Goal: Information Seeking & Learning: Learn about a topic

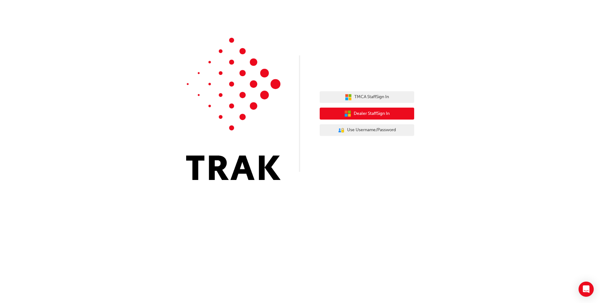
click at [378, 116] on span "Dealer Staff Sign In" at bounding box center [372, 113] width 36 height 7
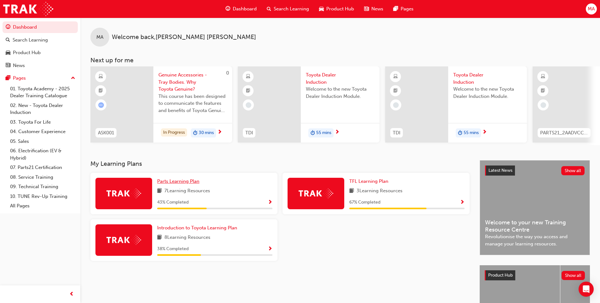
click at [191, 184] on span "Parts Learning Plan" at bounding box center [178, 182] width 42 height 6
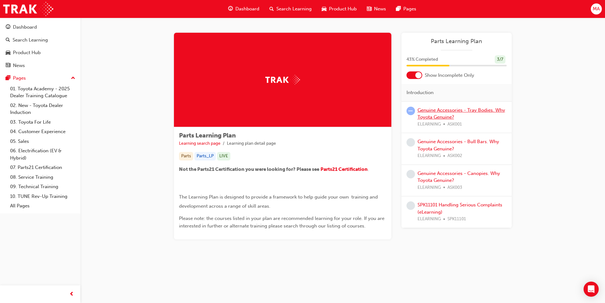
click at [455, 110] on link "Genuine Accessories - Tray Bodies. Why Toyota Genuine?" at bounding box center [462, 113] width 88 height 13
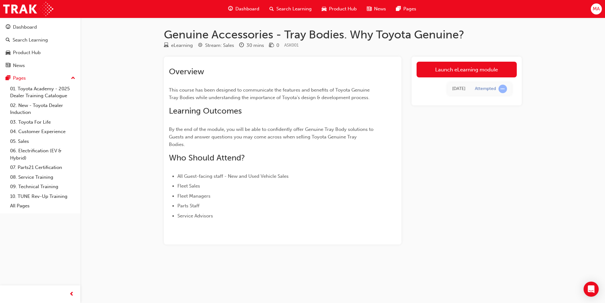
click at [72, 78] on span "up-icon" at bounding box center [73, 78] width 4 height 8
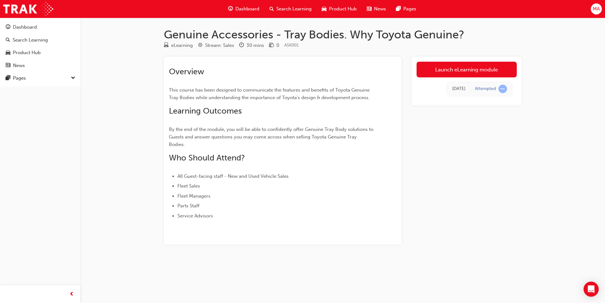
click at [73, 77] on span "down-icon" at bounding box center [73, 78] width 4 height 8
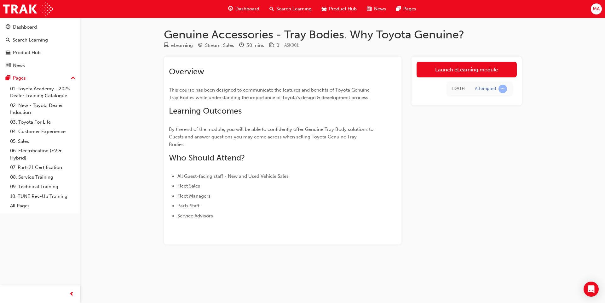
click at [243, 10] on span "Dashboard" at bounding box center [247, 8] width 24 height 7
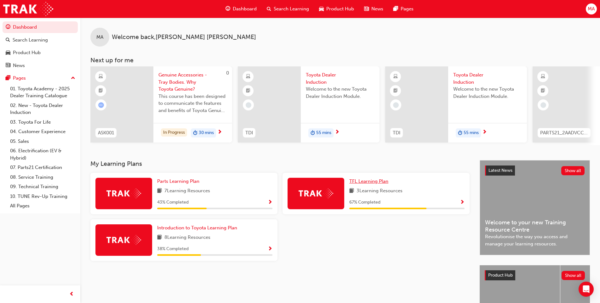
click at [376, 184] on span "TFL Learning Plan" at bounding box center [368, 182] width 39 height 6
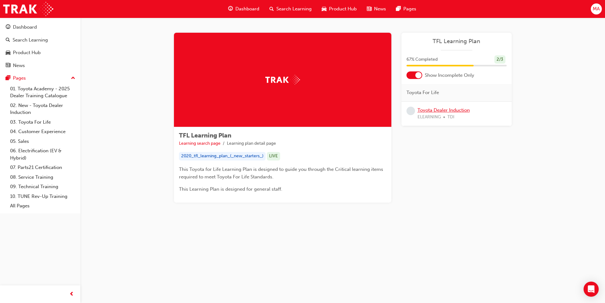
click at [452, 109] on link "Toyota Dealer Induction" at bounding box center [444, 110] width 52 height 6
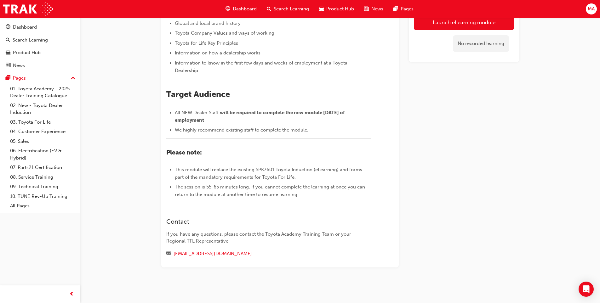
scroll to position [189, 0]
click at [158, 286] on div "Toyota Dealer Induction eLearning Stream: Onboarding 55 mins TDI ​Welcome to th…" at bounding box center [340, 94] width 378 height 386
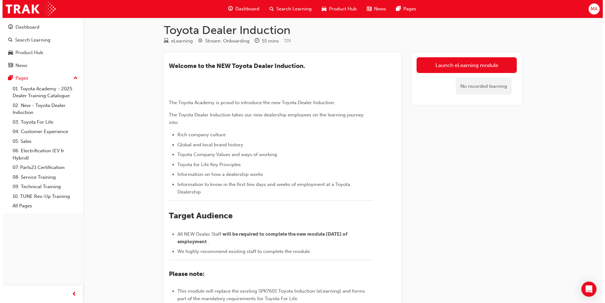
scroll to position [0, 0]
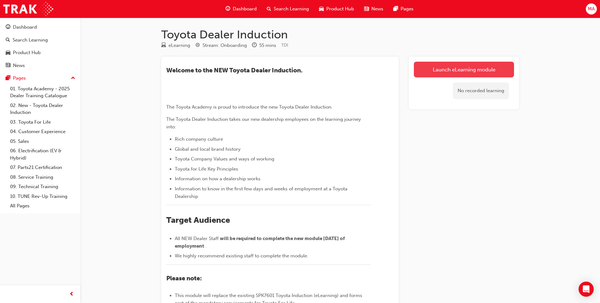
click at [473, 70] on link "Launch eLearning module" at bounding box center [464, 70] width 100 height 16
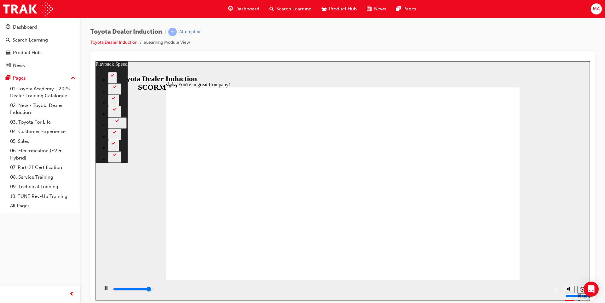
type input "7000"
type input "0"
type input "7200"
type input "0"
type input "7500"
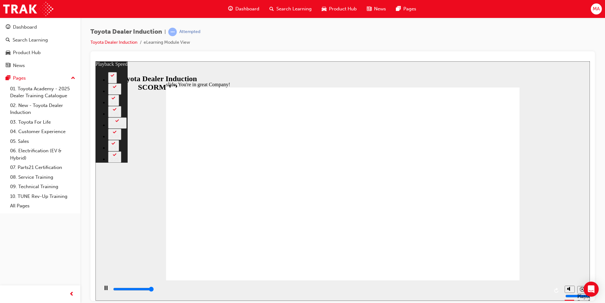
type input "1"
type input "7500"
type input "156"
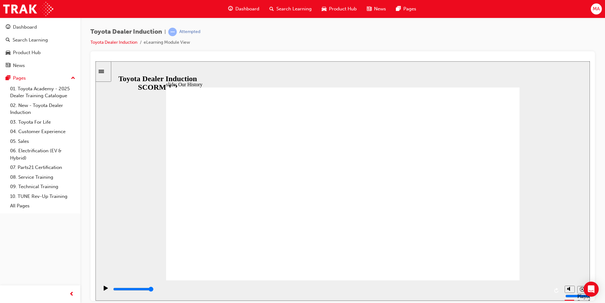
drag, startPoint x: 340, startPoint y: 243, endPoint x: 354, endPoint y: 225, distance: 21.8
drag, startPoint x: 340, startPoint y: 242, endPoint x: 355, endPoint y: 249, distance: 16.3
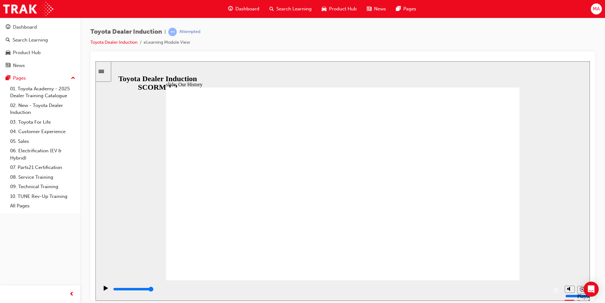
drag, startPoint x: 342, startPoint y: 240, endPoint x: 349, endPoint y: 238, distance: 7.2
drag, startPoint x: 257, startPoint y: 188, endPoint x: 266, endPoint y: 189, distance: 9.5
drag, startPoint x: 262, startPoint y: 244, endPoint x: 358, endPoint y: 247, distance: 96.2
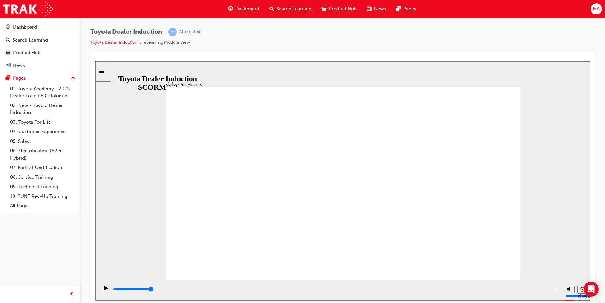
drag, startPoint x: 349, startPoint y: 252, endPoint x: 403, endPoint y: 257, distance: 53.8
drag, startPoint x: 337, startPoint y: 262, endPoint x: 397, endPoint y: 248, distance: 62.2
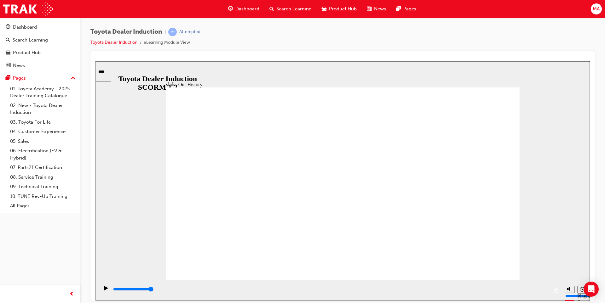
click at [104, 291] on icon "Play (Ctrl+Alt+P)" at bounding box center [106, 288] width 4 height 5
click at [104, 289] on icon "Play (Ctrl+Alt+P)" at bounding box center [106, 288] width 4 height 5
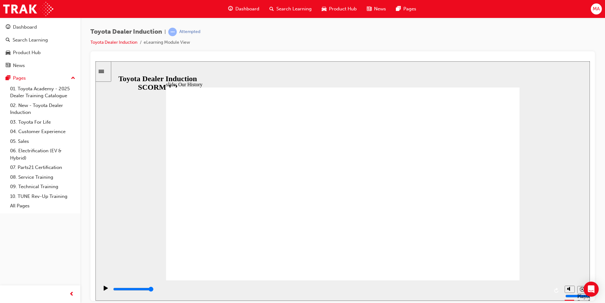
click at [120, 206] on div "slide: Our History Group 1 Freeform 3 Freeform 1 Freeform 2 Freeform 4 Rectangl…" at bounding box center [342, 181] width 494 height 240
drag, startPoint x: 250, startPoint y: 240, endPoint x: 476, endPoint y: 247, distance: 226.4
drag, startPoint x: 222, startPoint y: 239, endPoint x: 528, endPoint y: 241, distance: 305.4
click at [528, 241] on div "slide: Our History Group 1 Freeform 4 Freeform 2 Toyota's First Car, the AA Sed…" at bounding box center [342, 181] width 494 height 240
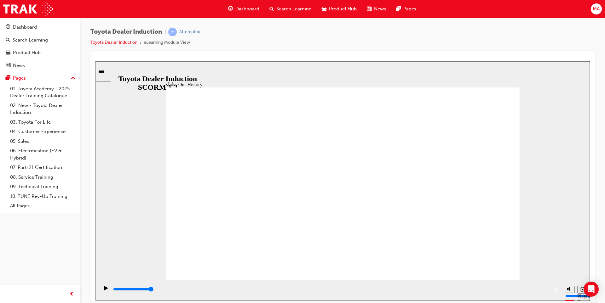
drag, startPoint x: 244, startPoint y: 243, endPoint x: 460, endPoint y: 236, distance: 216.6
drag, startPoint x: 205, startPoint y: 191, endPoint x: 490, endPoint y: 192, distance: 284.9
click at [154, 290] on input "slide progress" at bounding box center [133, 289] width 41 height 5
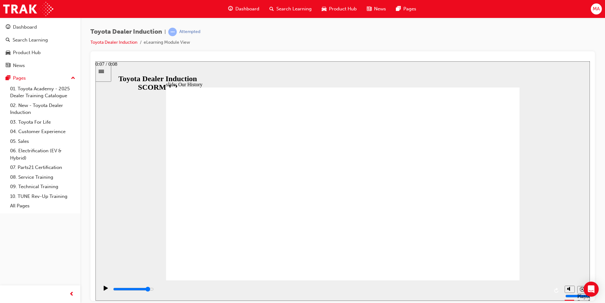
click at [510, 288] on div "playback controls" at bounding box center [330, 289] width 436 height 7
click at [525, 288] on div "playback controls" at bounding box center [330, 289] width 436 height 7
drag, startPoint x: 535, startPoint y: 288, endPoint x: 542, endPoint y: 288, distance: 6.3
click at [539, 288] on div "playback controls" at bounding box center [330, 289] width 436 height 7
click at [154, 290] on input "slide progress" at bounding box center [133, 289] width 41 height 5
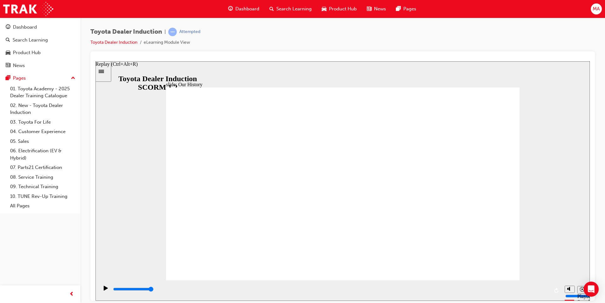
drag, startPoint x: 545, startPoint y: 291, endPoint x: 558, endPoint y: 287, distance: 13.1
click at [558, 287] on div "playback controls" at bounding box center [330, 290] width 463 height 20
click at [105, 291] on icon "Play (Ctrl+Alt+P)" at bounding box center [106, 288] width 4 height 5
click at [556, 290] on icon "Replay (Ctrl+Alt+R)" at bounding box center [556, 290] width 4 height 5
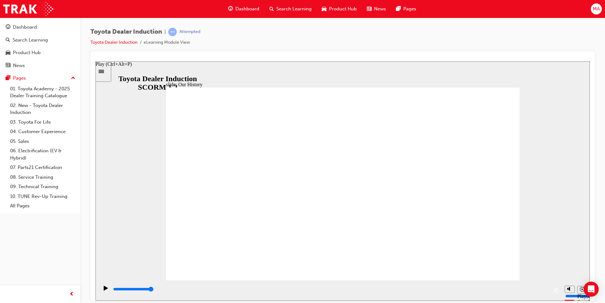
click at [105, 290] on icon "Play (Ctrl+Alt+P)" at bounding box center [106, 288] width 4 height 5
click at [104, 291] on icon "Play (Ctrl+Alt+P)" at bounding box center [106, 288] width 4 height 5
drag, startPoint x: 488, startPoint y: 108, endPoint x: 487, endPoint y: 103, distance: 5.1
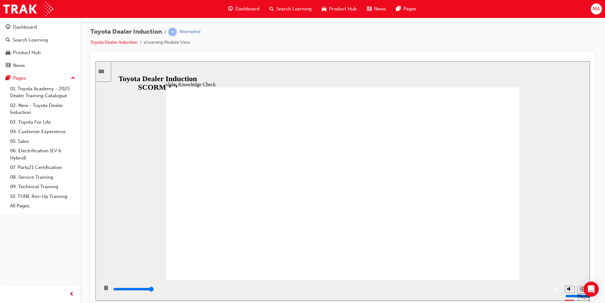
type input "5000"
drag, startPoint x: 248, startPoint y: 144, endPoint x: 432, endPoint y: 149, distance: 184.1
radio input "true"
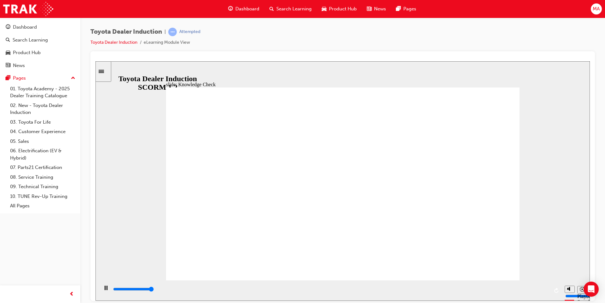
type input "5000"
radio input "true"
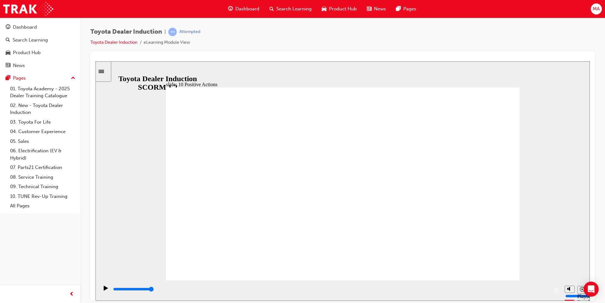
click at [104, 291] on icon "Play (Ctrl+Alt+P)" at bounding box center [106, 288] width 4 height 5
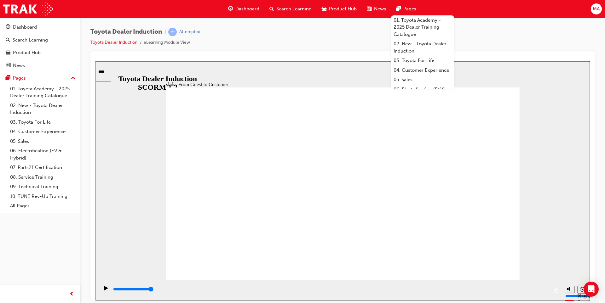
click at [481, 72] on div "slide: One Toyota Rectangle 1 OneToyota • Revolution – Toyota’s Dealer Manageme…" at bounding box center [342, 181] width 494 height 240
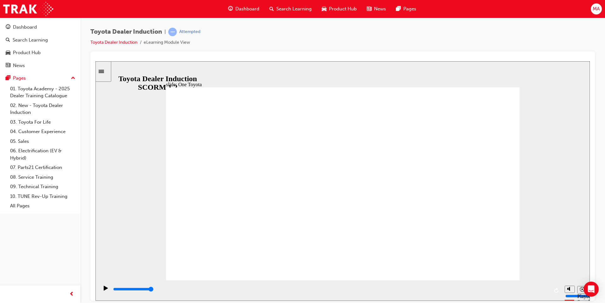
drag, startPoint x: 478, startPoint y: 256, endPoint x: 485, endPoint y: 261, distance: 8.3
click at [260, 35] on div "Toyota Dealer Induction | Attempted Toyota Dealer Induction eLearning Module Vi…" at bounding box center [342, 40] width 504 height 24
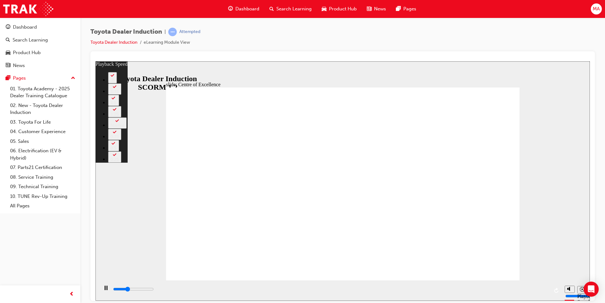
type input "5200"
type input "0"
type input "5500"
type input "1"
type input "5800"
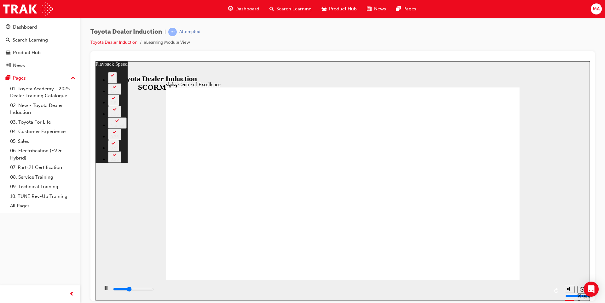
type input "1"
type input "6000"
type input "1"
type input "6300"
type input "1"
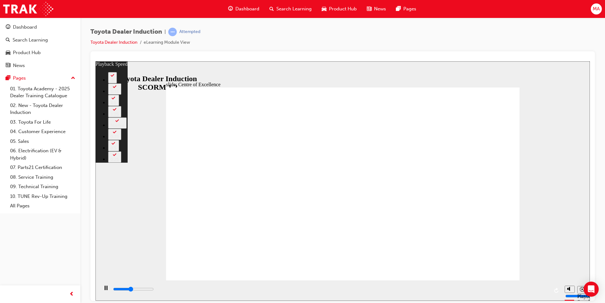
type input "6600"
type input "2"
type input "6800"
type input "2"
type input "7100"
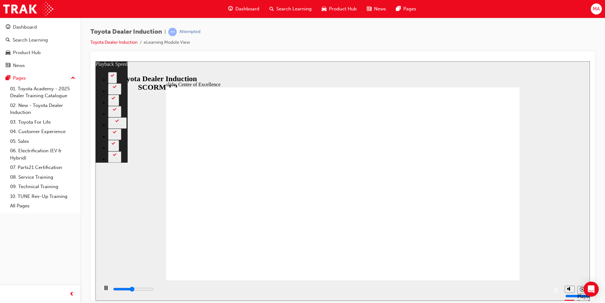
type input "2"
type input "7400"
type input "2"
type input "7600"
type input "3"
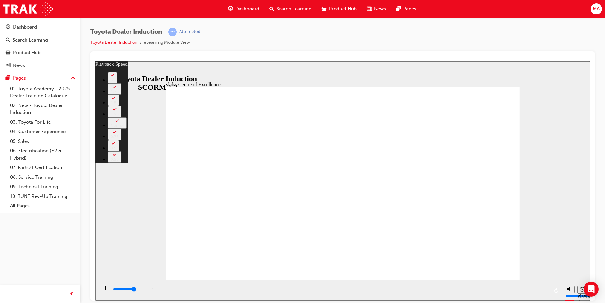
type input "7800"
type input "3"
type input "7900"
type input "3"
type input "8200"
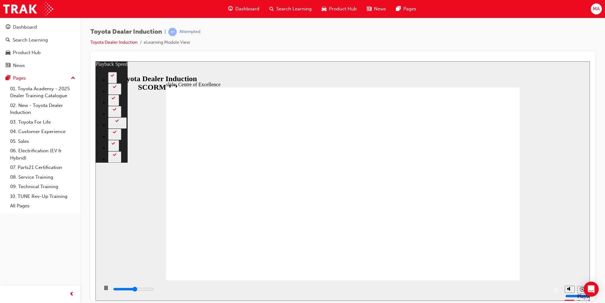
type input "3"
type input "8400"
type input "3"
type input "8700"
type input "4"
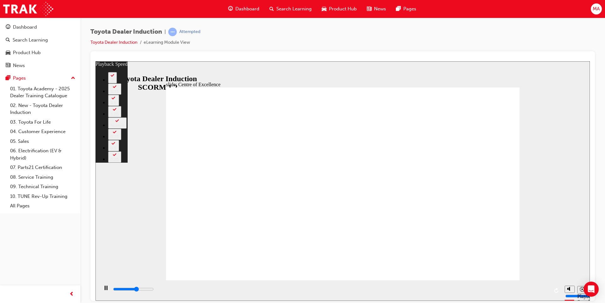
type input "9000"
type input "4"
type input "9200"
type input "4"
type input "9500"
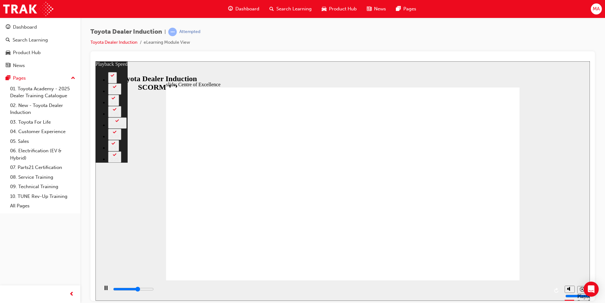
type input "5"
type input "9800"
type input "5"
type input "10000"
type input "5"
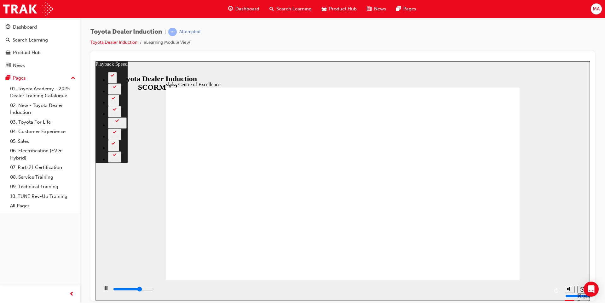
type input "10300"
type input "5"
type input "10600"
type input "6"
type input "10800"
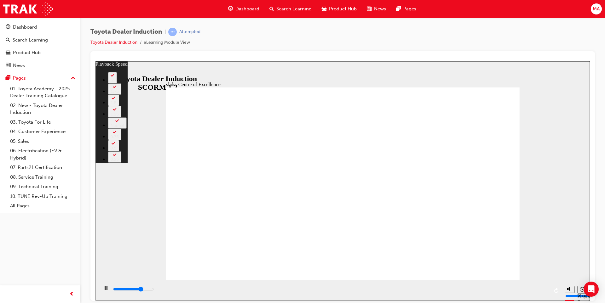
type input "6"
type input "11100"
type input "6"
type input "11400"
type input "6"
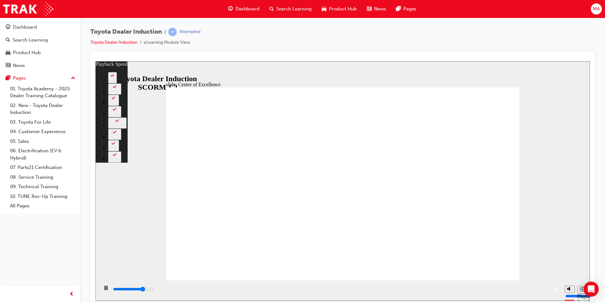
type input "11600"
type input "7"
type input "11900"
type input "7"
type input "12200"
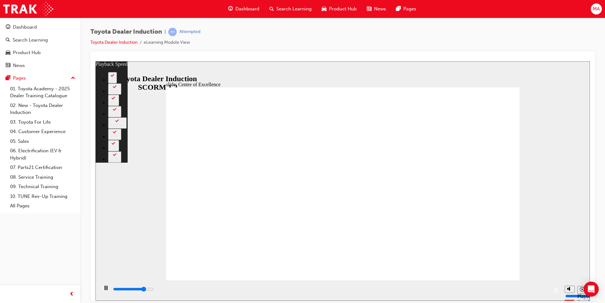
type input "7"
type input "12400"
type input "7"
type input "12700"
type input "8"
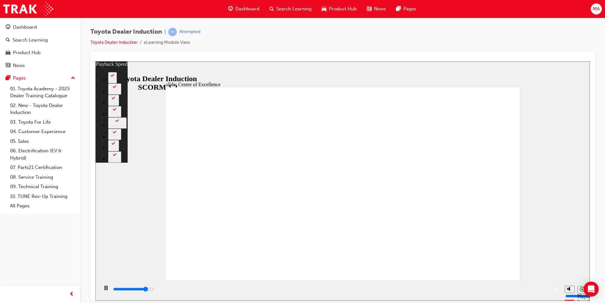
type input "12900"
type input "8"
type input "13200"
type input "8"
type input "13500"
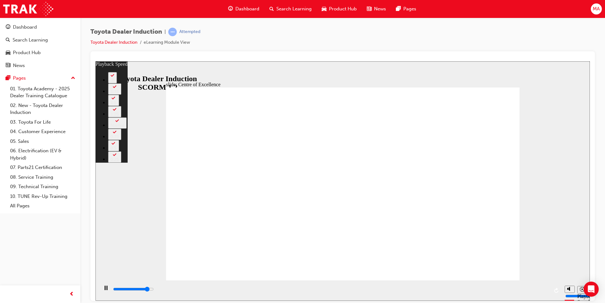
type input "9"
type input "13800"
type input "9"
type input "14000"
type input "9"
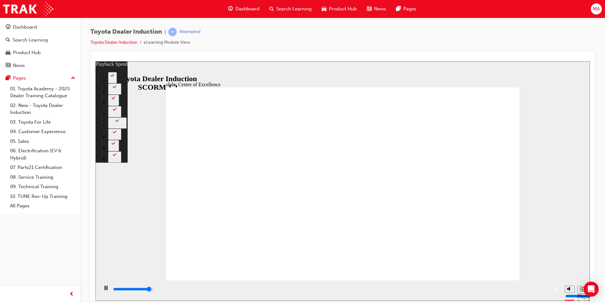
type input "14300"
type input "9"
type input "14500"
type input "10"
type input "14800"
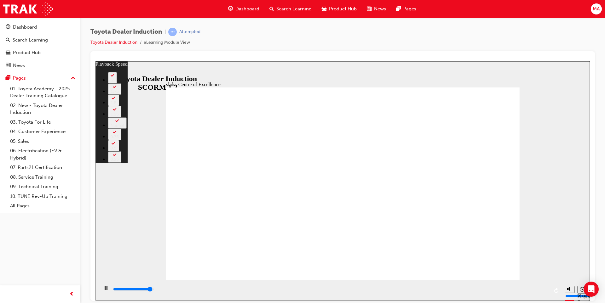
type input "10"
type input "15100"
type input "10"
type input "15300"
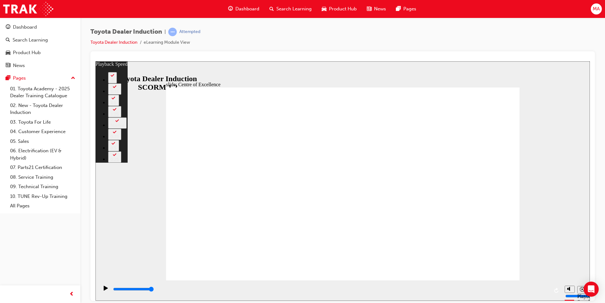
type input "248"
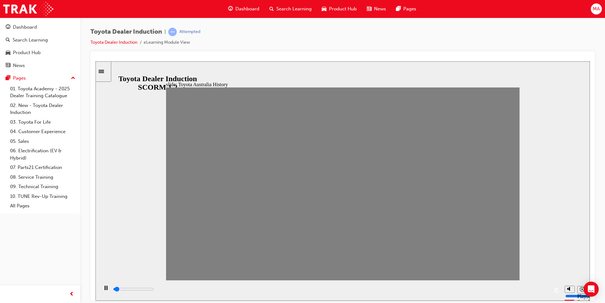
drag, startPoint x: 177, startPoint y: 187, endPoint x: 193, endPoint y: 185, distance: 15.8
drag, startPoint x: 194, startPoint y: 189, endPoint x: 210, endPoint y: 189, distance: 16.4
drag, startPoint x: 211, startPoint y: 186, endPoint x: 216, endPoint y: 188, distance: 4.9
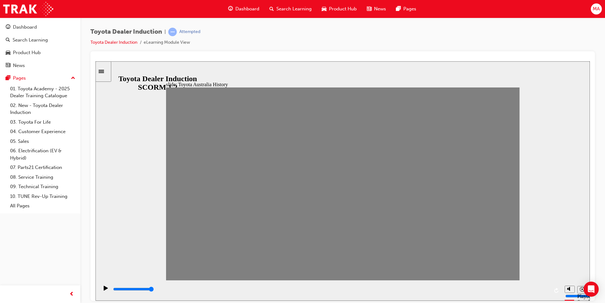
drag, startPoint x: 209, startPoint y: 186, endPoint x: 223, endPoint y: 186, distance: 14.2
drag, startPoint x: 226, startPoint y: 188, endPoint x: 242, endPoint y: 187, distance: 16.1
drag, startPoint x: 245, startPoint y: 186, endPoint x: 260, endPoint y: 189, distance: 15.5
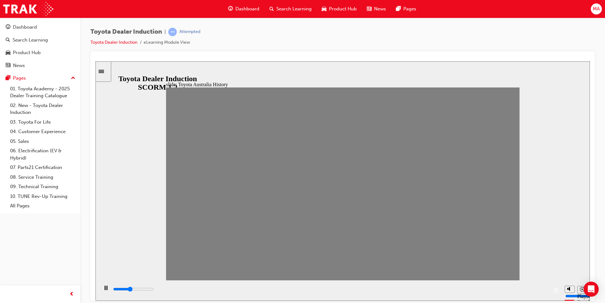
drag, startPoint x: 259, startPoint y: 186, endPoint x: 272, endPoint y: 185, distance: 12.7
drag, startPoint x: 290, startPoint y: 186, endPoint x: 306, endPoint y: 187, distance: 16.4
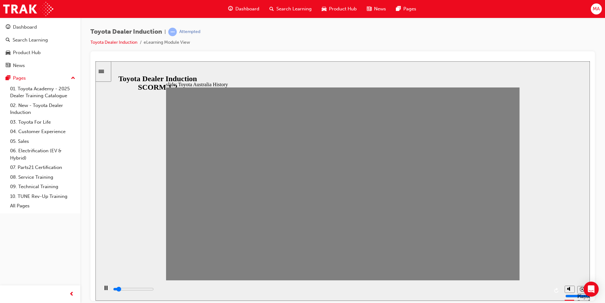
drag, startPoint x: 306, startPoint y: 187, endPoint x: 323, endPoint y: 187, distance: 17.0
drag, startPoint x: 324, startPoint y: 187, endPoint x: 337, endPoint y: 187, distance: 13.2
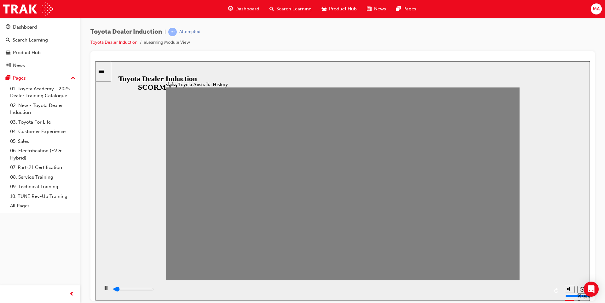
drag, startPoint x: 338, startPoint y: 187, endPoint x: 349, endPoint y: 189, distance: 10.8
drag, startPoint x: 357, startPoint y: 188, endPoint x: 372, endPoint y: 188, distance: 15.1
drag, startPoint x: 372, startPoint y: 188, endPoint x: 387, endPoint y: 188, distance: 14.2
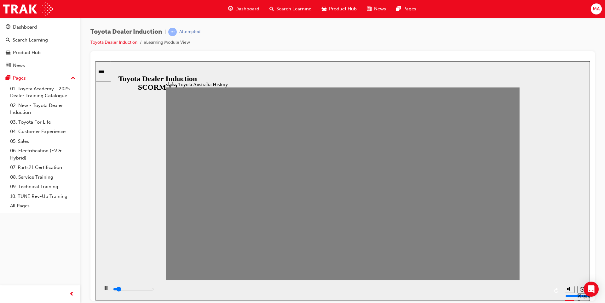
drag, startPoint x: 387, startPoint y: 187, endPoint x: 407, endPoint y: 187, distance: 19.9
drag, startPoint x: 407, startPoint y: 187, endPoint x: 422, endPoint y: 187, distance: 15.4
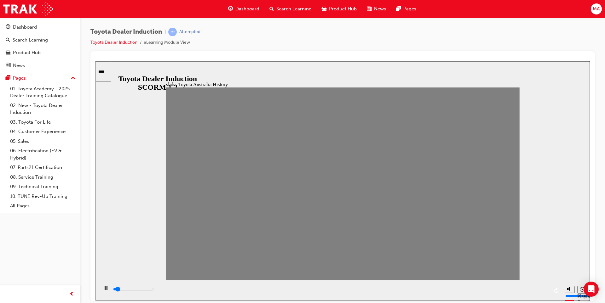
drag, startPoint x: 423, startPoint y: 187, endPoint x: 439, endPoint y: 188, distance: 16.1
drag, startPoint x: 439, startPoint y: 188, endPoint x: 450, endPoint y: 183, distance: 12.5
drag, startPoint x: 454, startPoint y: 185, endPoint x: 474, endPoint y: 184, distance: 19.2
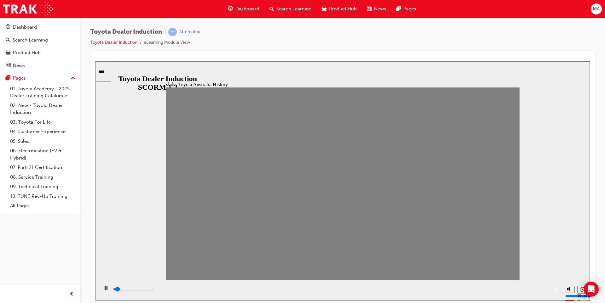
drag, startPoint x: 471, startPoint y: 194, endPoint x: 485, endPoint y: 184, distance: 16.6
drag, startPoint x: 487, startPoint y: 186, endPoint x: 504, endPoint y: 188, distance: 17.2
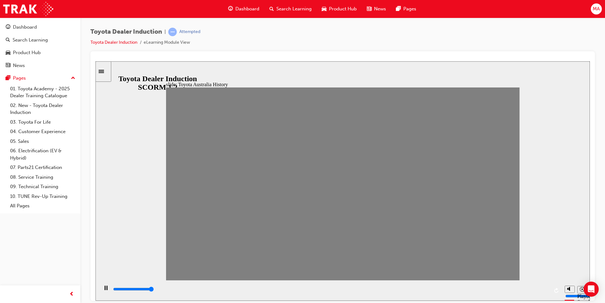
type input "15500"
